Goal: Use online tool/utility: Utilize a website feature to perform a specific function

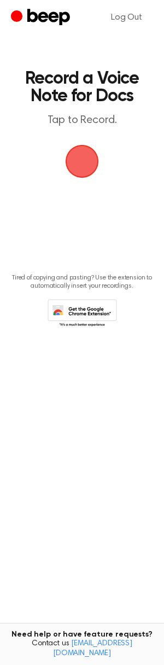
click at [78, 169] on span "button" at bounding box center [82, 161] width 33 height 33
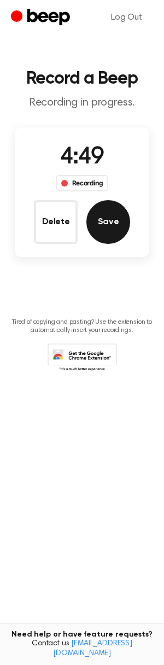
click at [96, 224] on button "Save" at bounding box center [108, 222] width 44 height 44
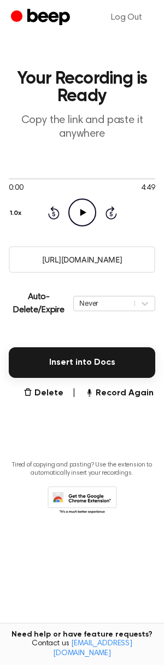
click at [67, 256] on input "[URL][DOMAIN_NAME]" at bounding box center [82, 259] width 146 height 27
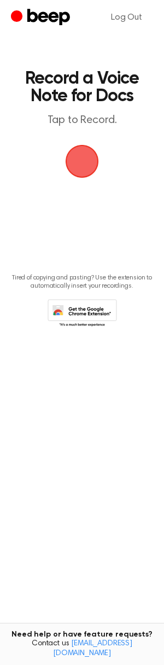
click at [80, 168] on span "button" at bounding box center [82, 161] width 31 height 31
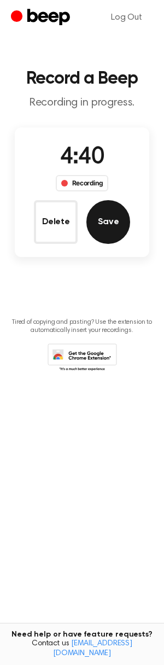
click at [107, 220] on button "Save" at bounding box center [108, 222] width 44 height 44
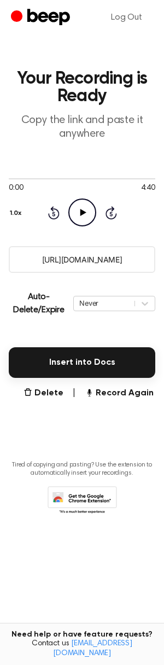
click at [70, 258] on input "https://beep.audio/goYu25t" at bounding box center [82, 259] width 146 height 27
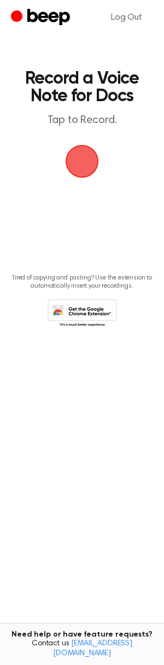
click at [87, 163] on span "button" at bounding box center [82, 161] width 31 height 31
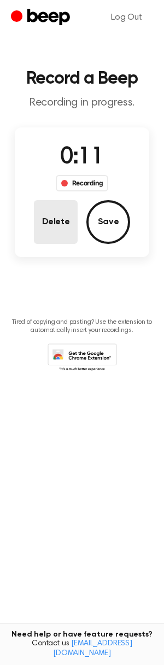
click at [53, 218] on button "Delete" at bounding box center [56, 222] width 44 height 44
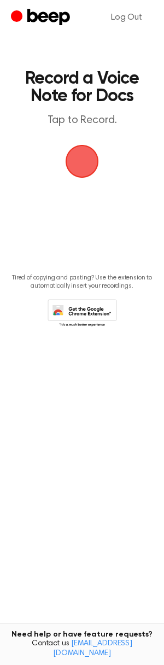
click at [81, 146] on span "button" at bounding box center [82, 161] width 33 height 33
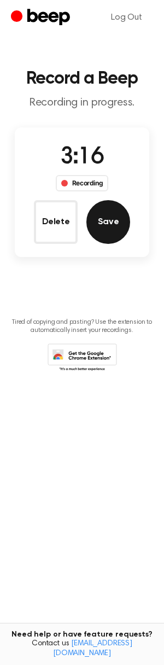
click at [108, 218] on button "Save" at bounding box center [108, 222] width 44 height 44
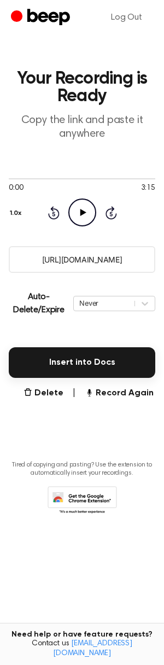
click at [86, 261] on input "https://beep.audio/N3eJc7W" at bounding box center [82, 259] width 146 height 27
